Goal: Check status: Check status

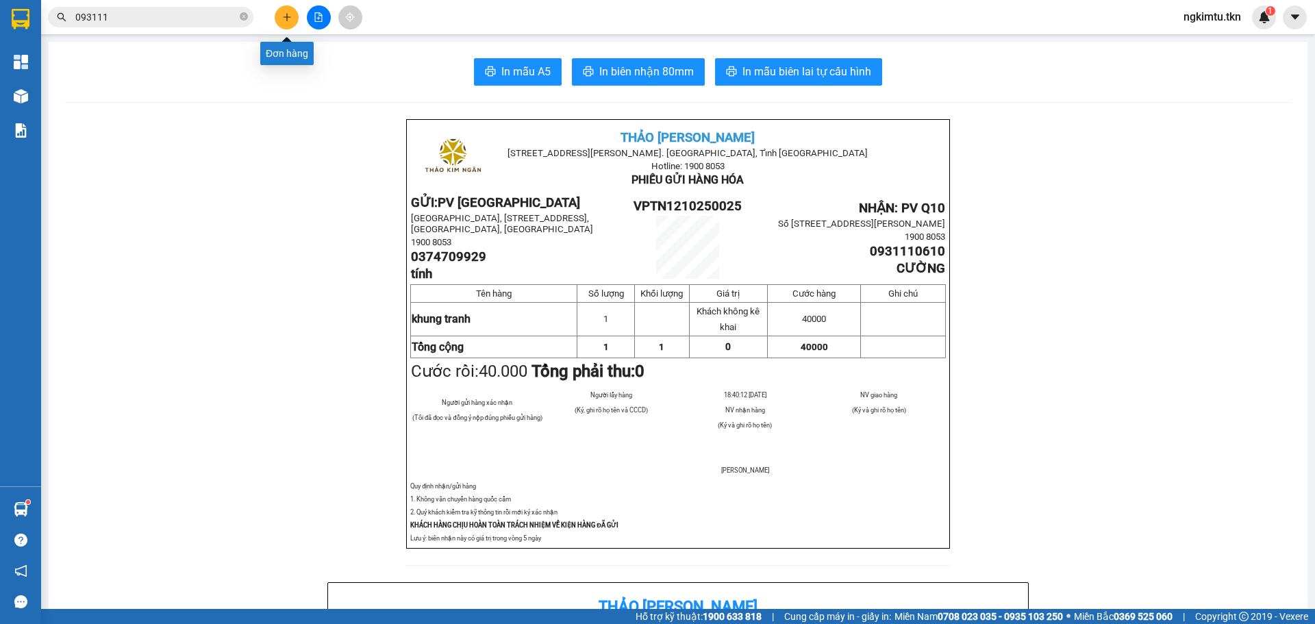
click at [293, 19] on button at bounding box center [287, 17] width 24 height 24
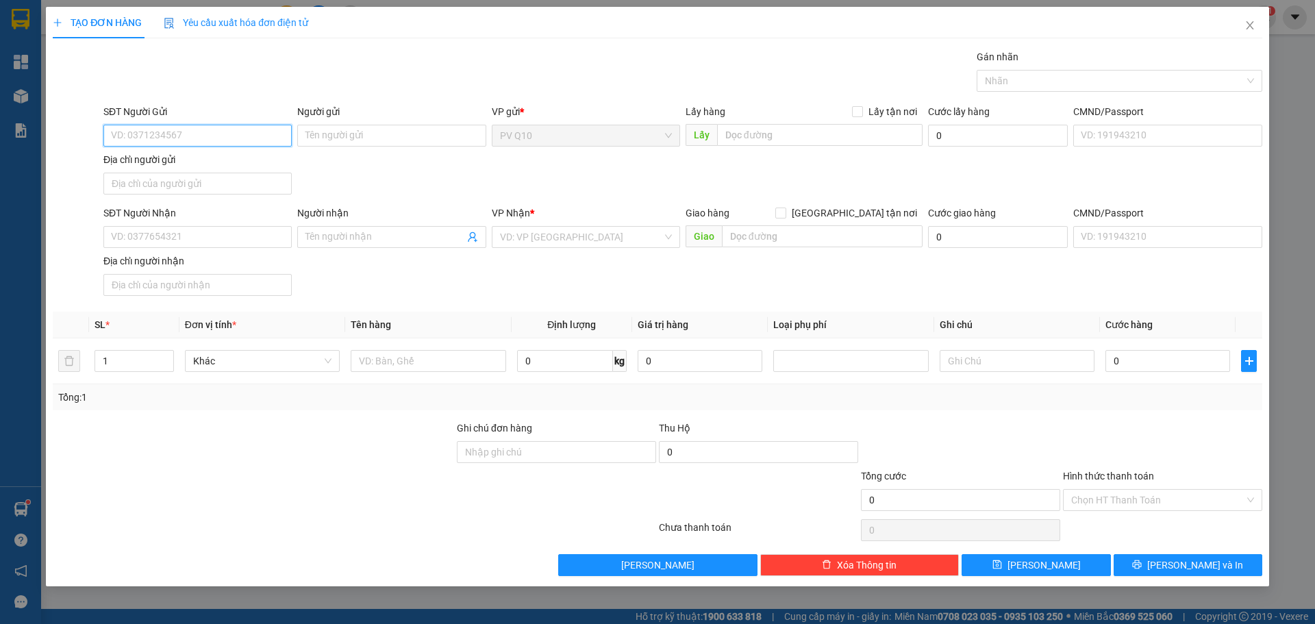
click at [223, 142] on input "SĐT Người Gửi" at bounding box center [197, 136] width 188 height 22
type input "0789582298"
click at [330, 136] on input "Người gửi" at bounding box center [391, 136] width 188 height 22
click at [340, 134] on input "Người gửi" at bounding box center [391, 136] width 188 height 22
click at [181, 140] on input "0789582298" at bounding box center [197, 136] width 188 height 22
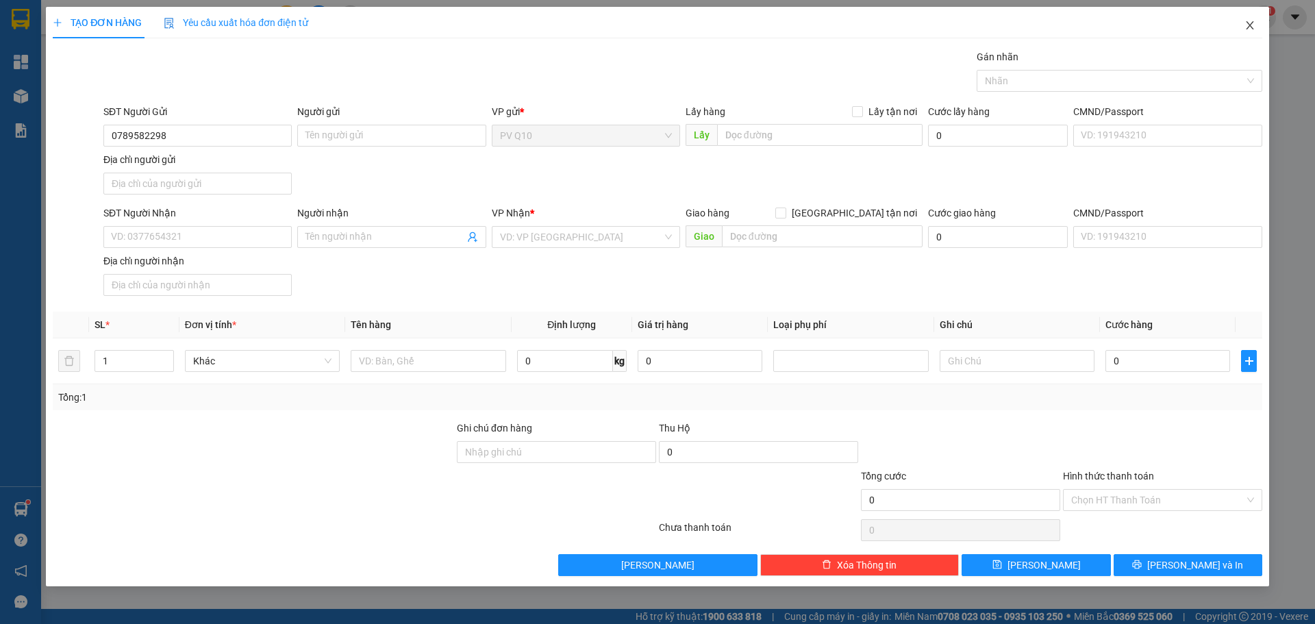
click at [1258, 23] on span "Close" at bounding box center [1249, 26] width 38 height 38
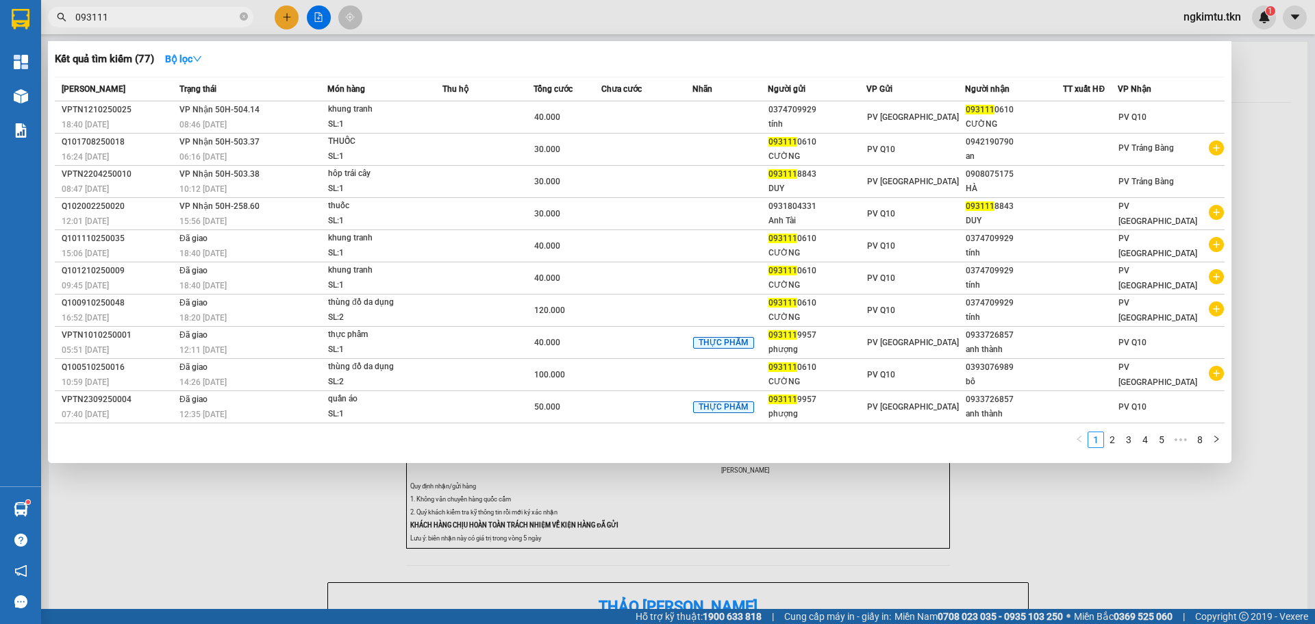
click at [212, 21] on input "093111" at bounding box center [156, 17] width 162 height 15
type input "0"
